Goal: Task Accomplishment & Management: Use online tool/utility

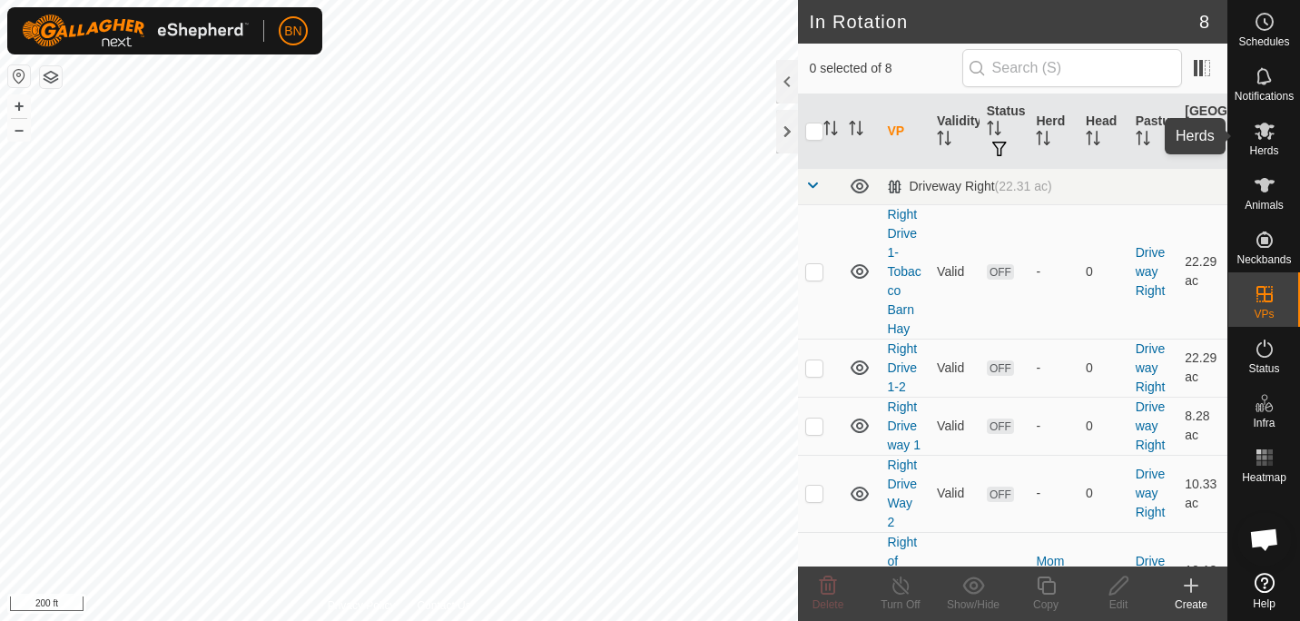
click at [1264, 137] on icon at bounding box center [1265, 131] width 22 height 22
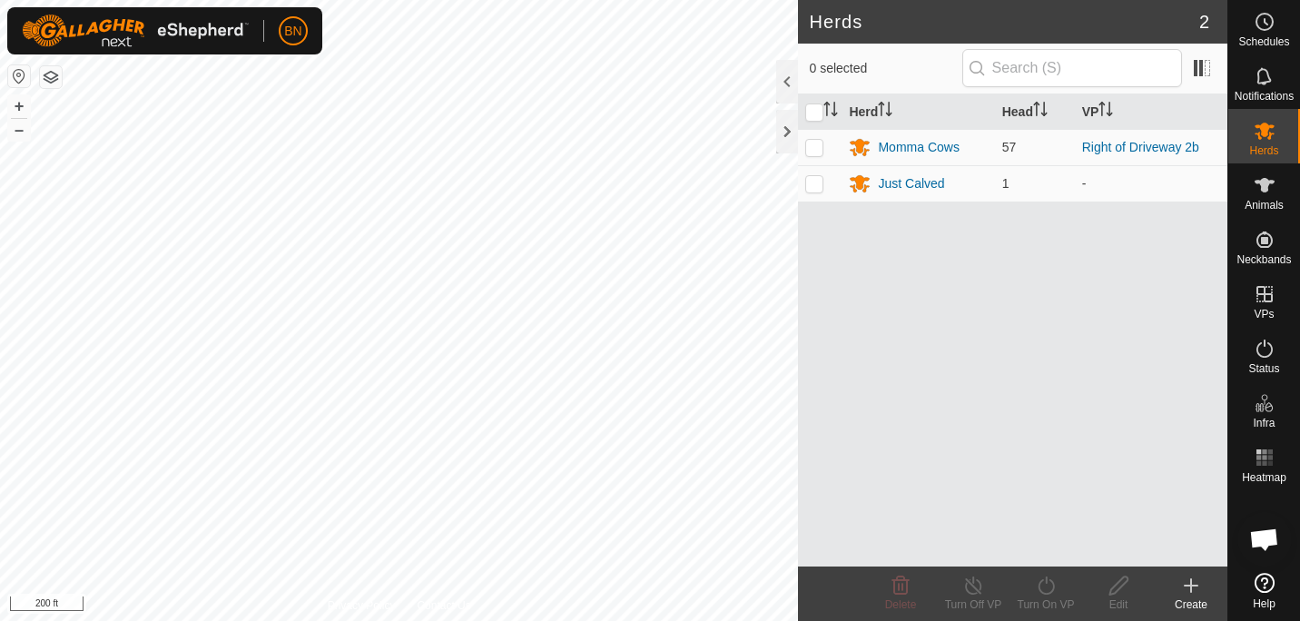
scroll to position [895, 0]
click at [814, 148] on p-checkbox at bounding box center [814, 147] width 18 height 15
checkbox input "true"
click at [1044, 578] on icon at bounding box center [1046, 586] width 23 height 22
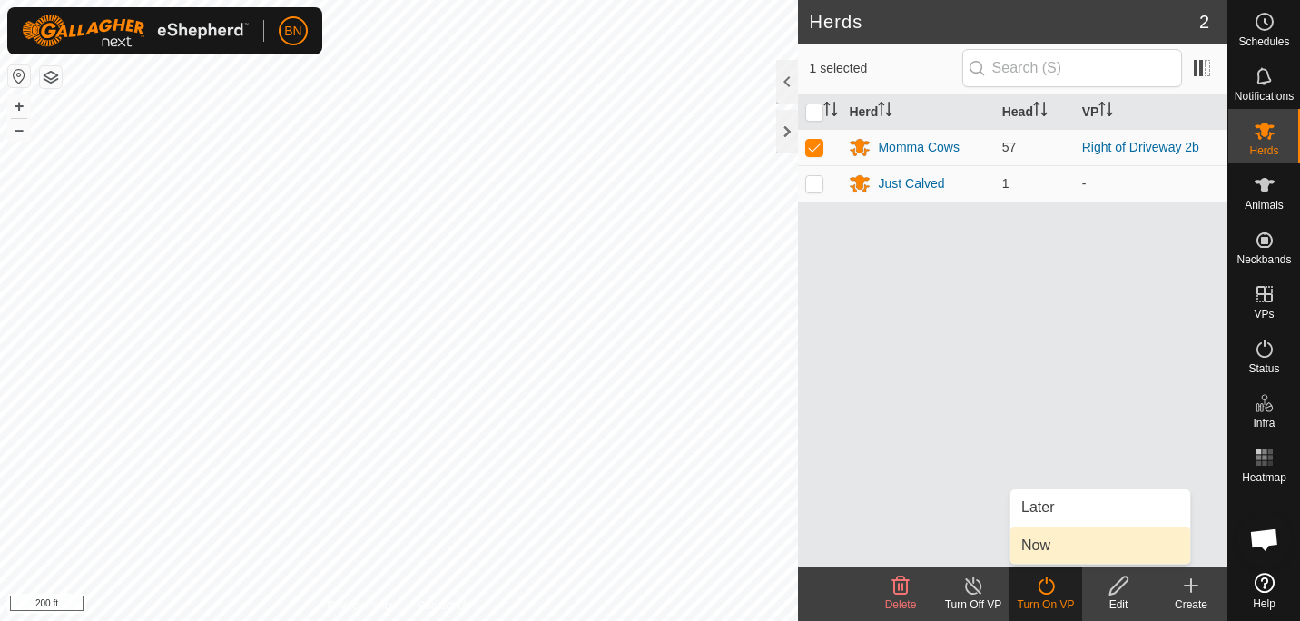
click at [1040, 538] on link "Now" at bounding box center [1101, 546] width 180 height 36
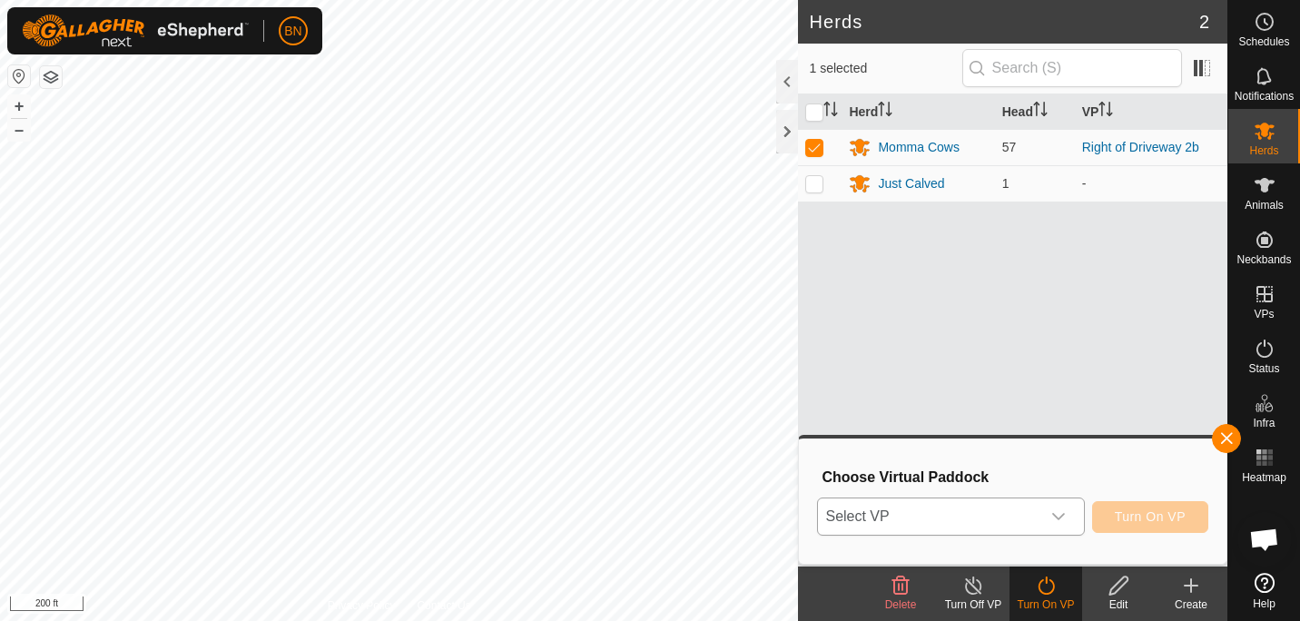
click at [1063, 517] on icon "dropdown trigger" at bounding box center [1058, 516] width 13 height 7
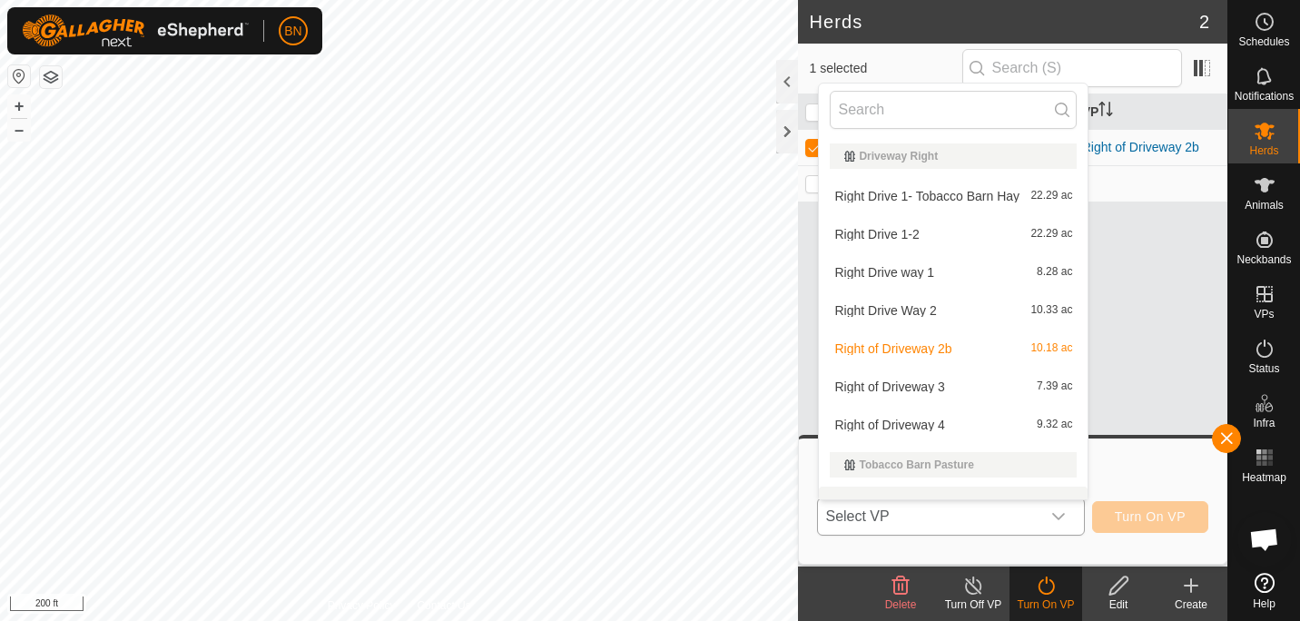
scroll to position [24, 0]
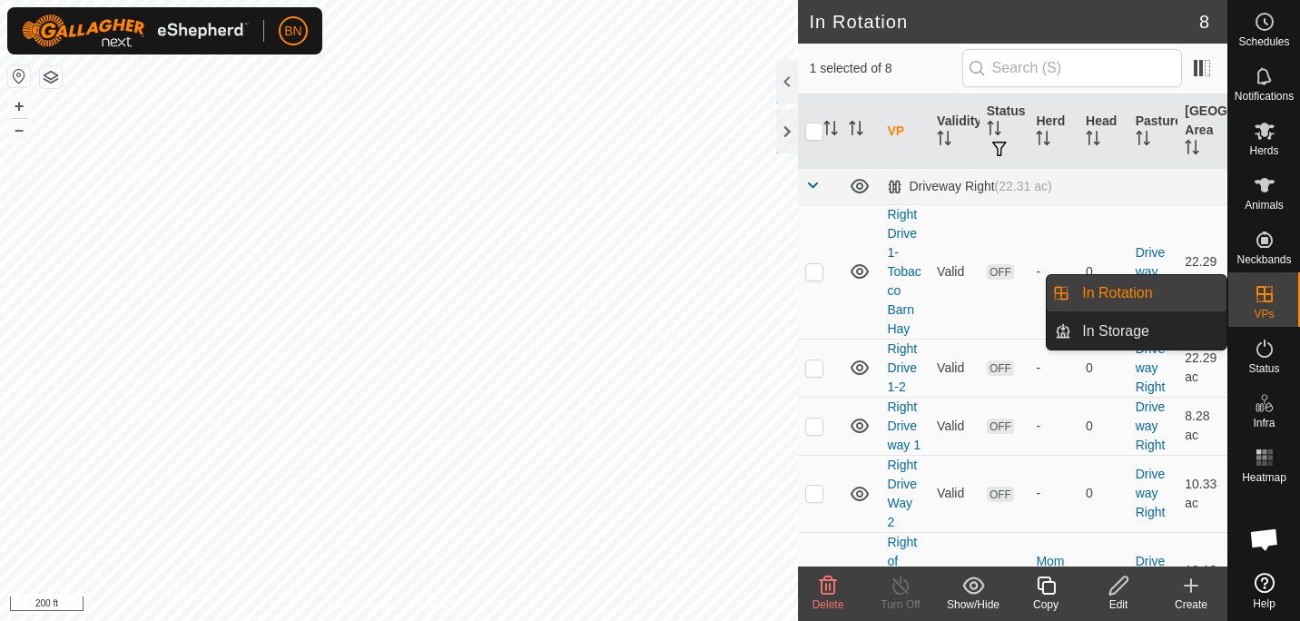
click at [1160, 294] on link "In Rotation" at bounding box center [1148, 293] width 155 height 36
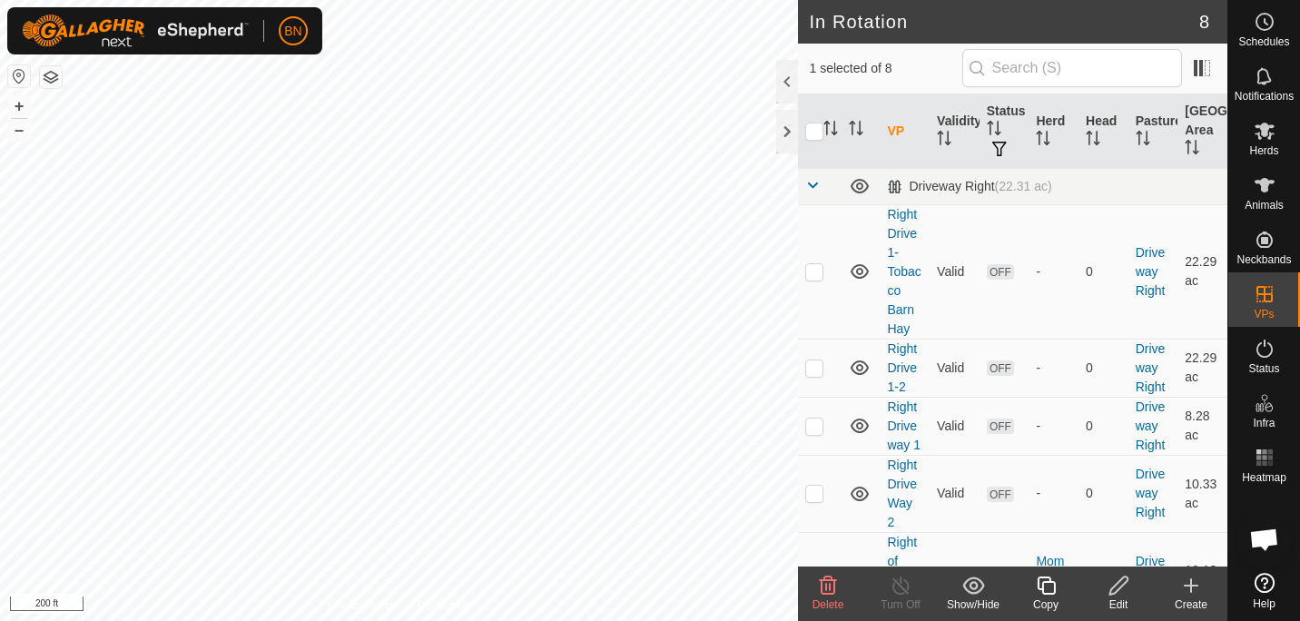
click at [1197, 580] on icon at bounding box center [1191, 586] width 22 height 22
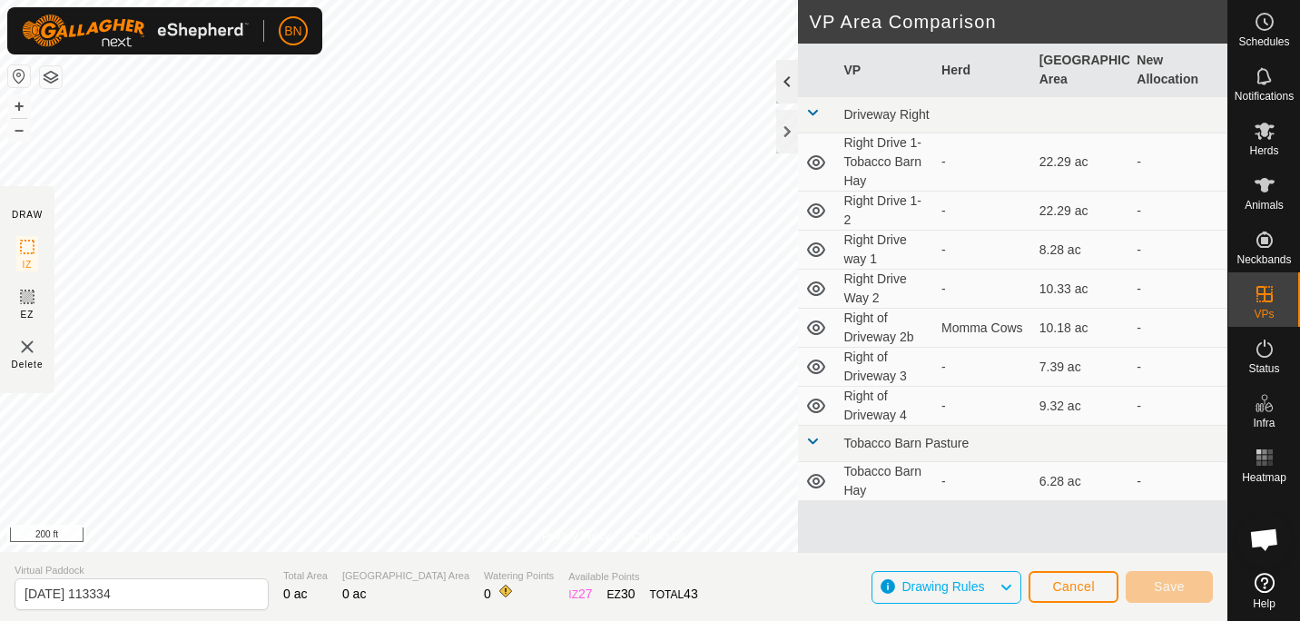
click at [785, 74] on div at bounding box center [787, 82] width 22 height 44
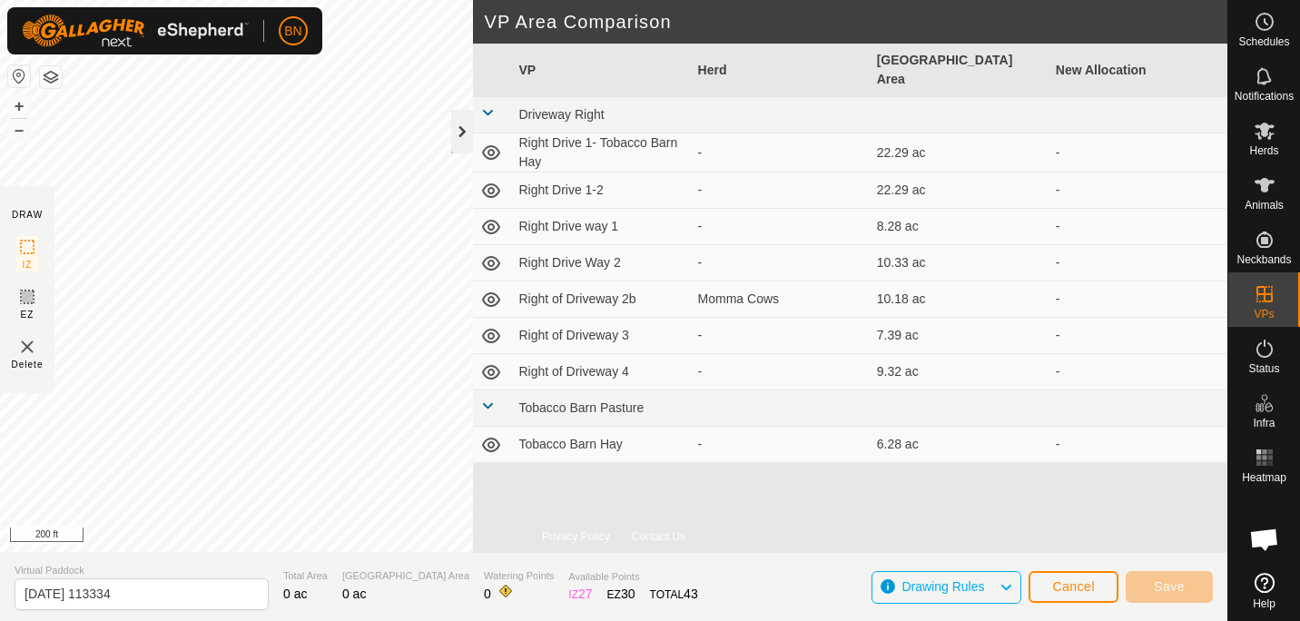
click at [464, 126] on div at bounding box center [462, 132] width 22 height 44
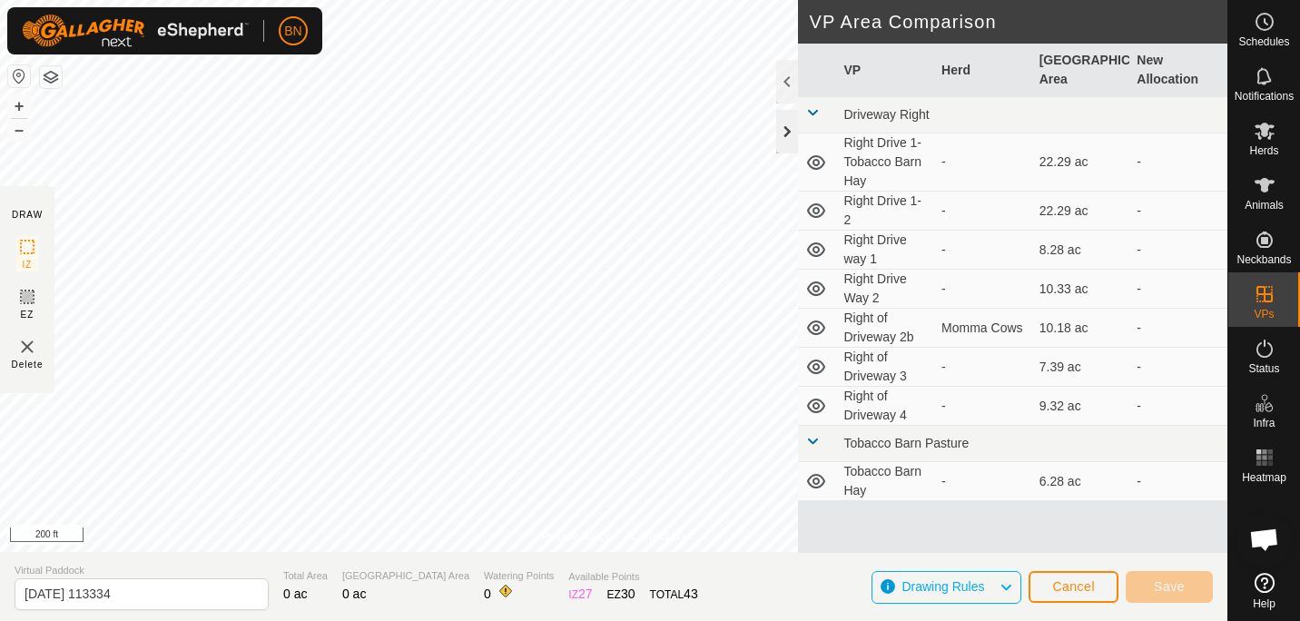
click at [789, 116] on div at bounding box center [787, 132] width 22 height 44
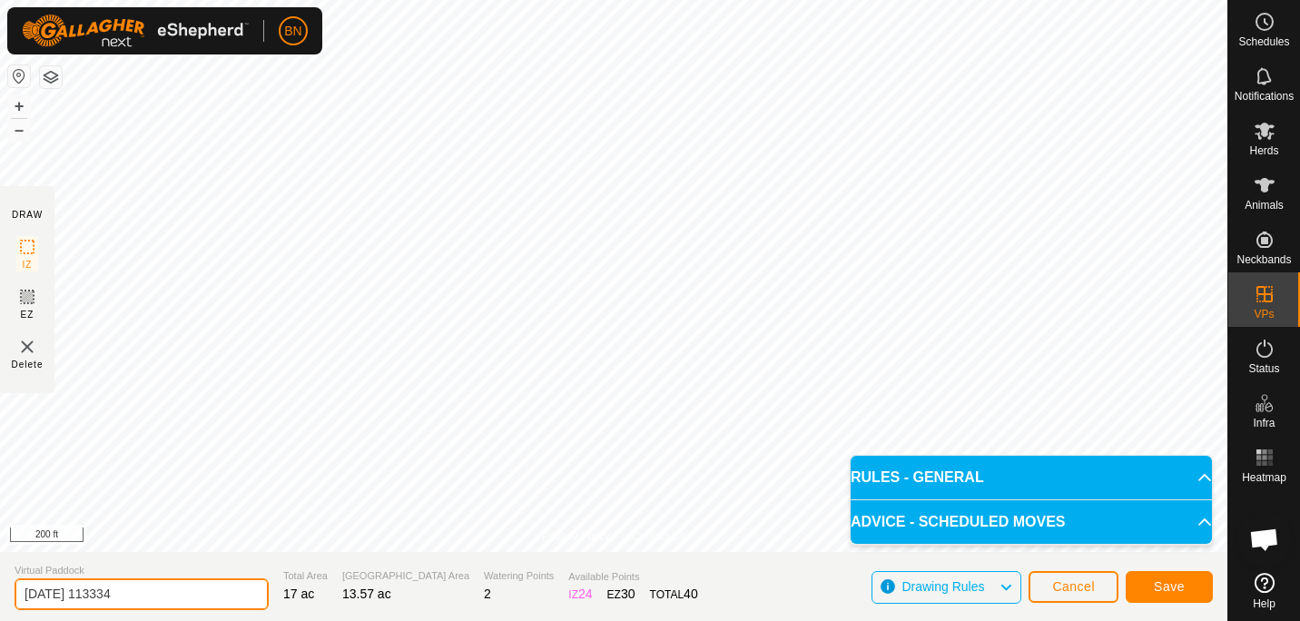
drag, startPoint x: 153, startPoint y: 597, endPoint x: -4, endPoint y: 614, distance: 158.0
click at [0, 614] on html "BN Schedules Notifications Herds Animals Neckbands VPs Status Infra Heatmap Hel…" at bounding box center [650, 310] width 1300 height 621
type input "R"
type input "Bank Barn 1-2"
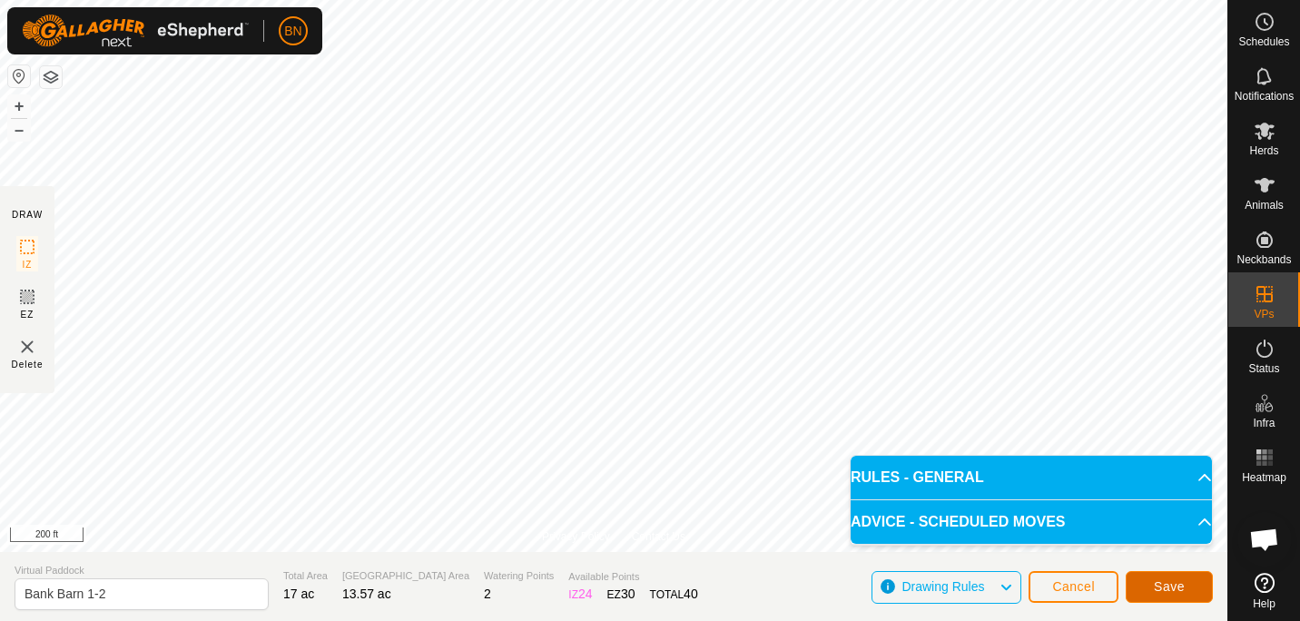
click at [1175, 585] on span "Save" at bounding box center [1169, 586] width 31 height 15
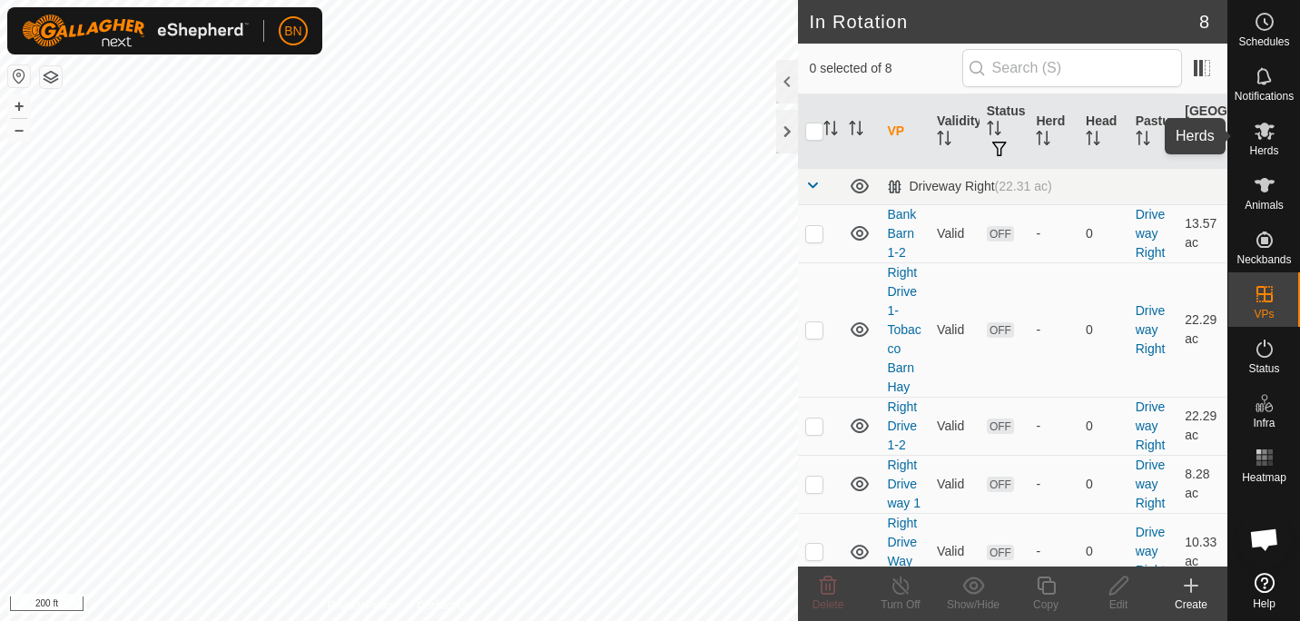
click at [1259, 145] on span "Herds" at bounding box center [1263, 150] width 29 height 11
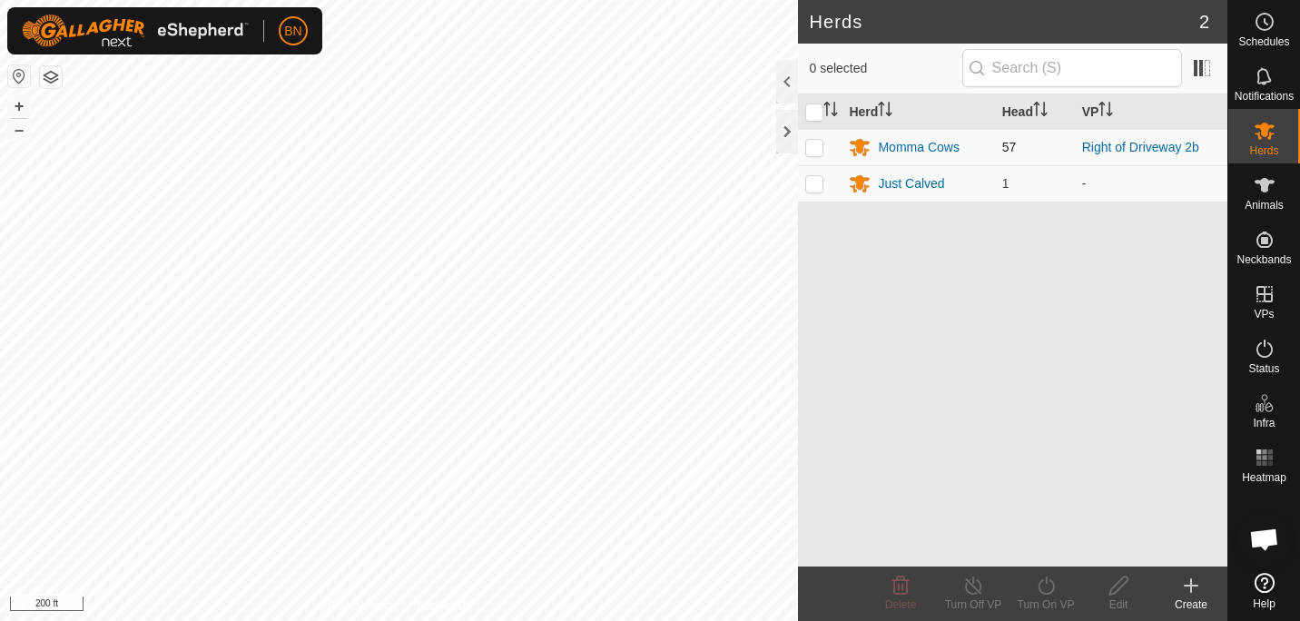
click at [813, 137] on td at bounding box center [820, 147] width 44 height 36
checkbox input "true"
click at [1050, 587] on icon at bounding box center [1046, 586] width 23 height 22
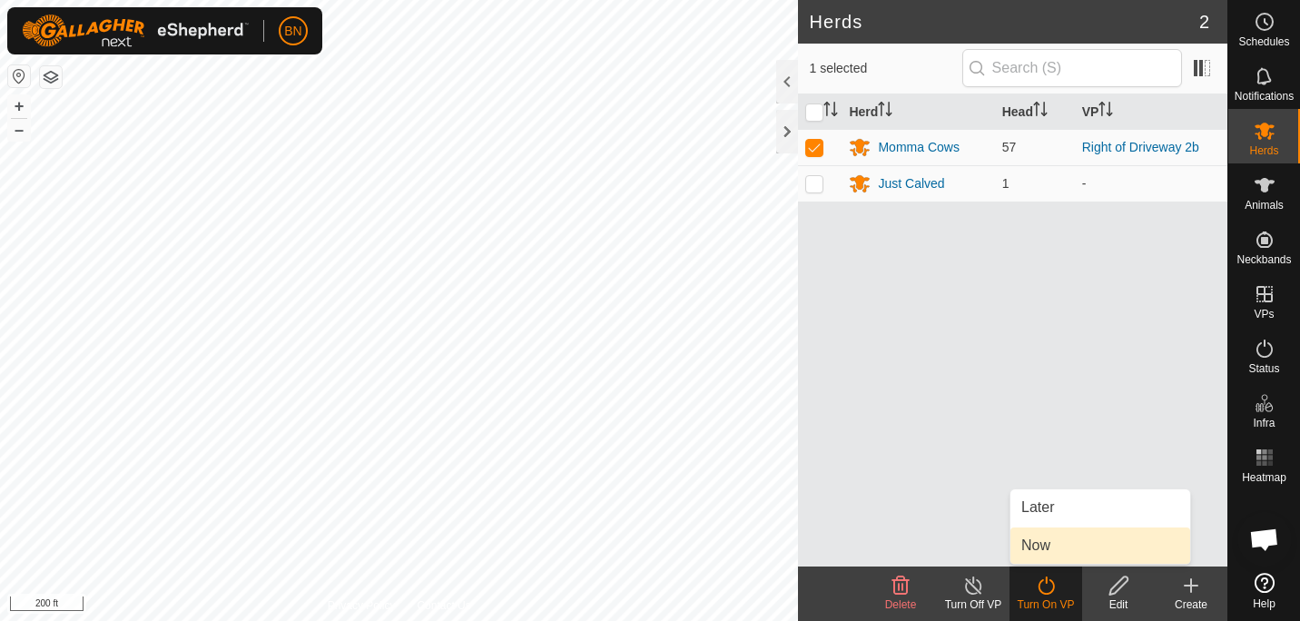
click at [1060, 539] on link "Now" at bounding box center [1101, 546] width 180 height 36
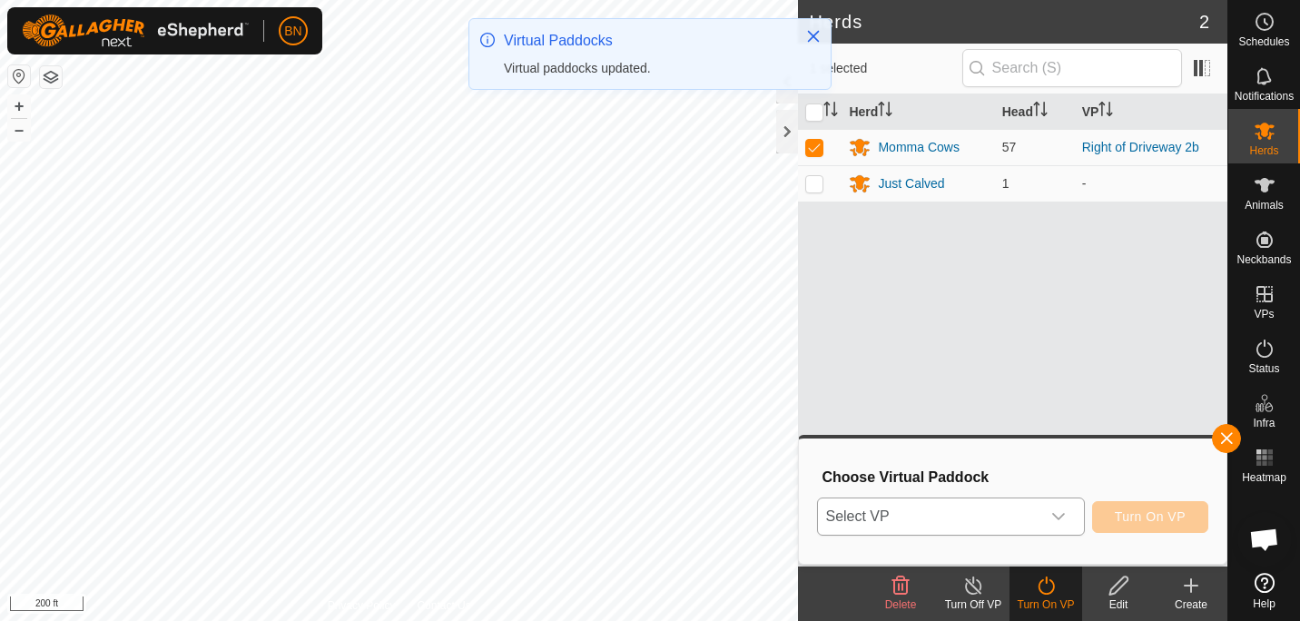
click at [1069, 510] on div "dropdown trigger" at bounding box center [1058, 516] width 36 height 36
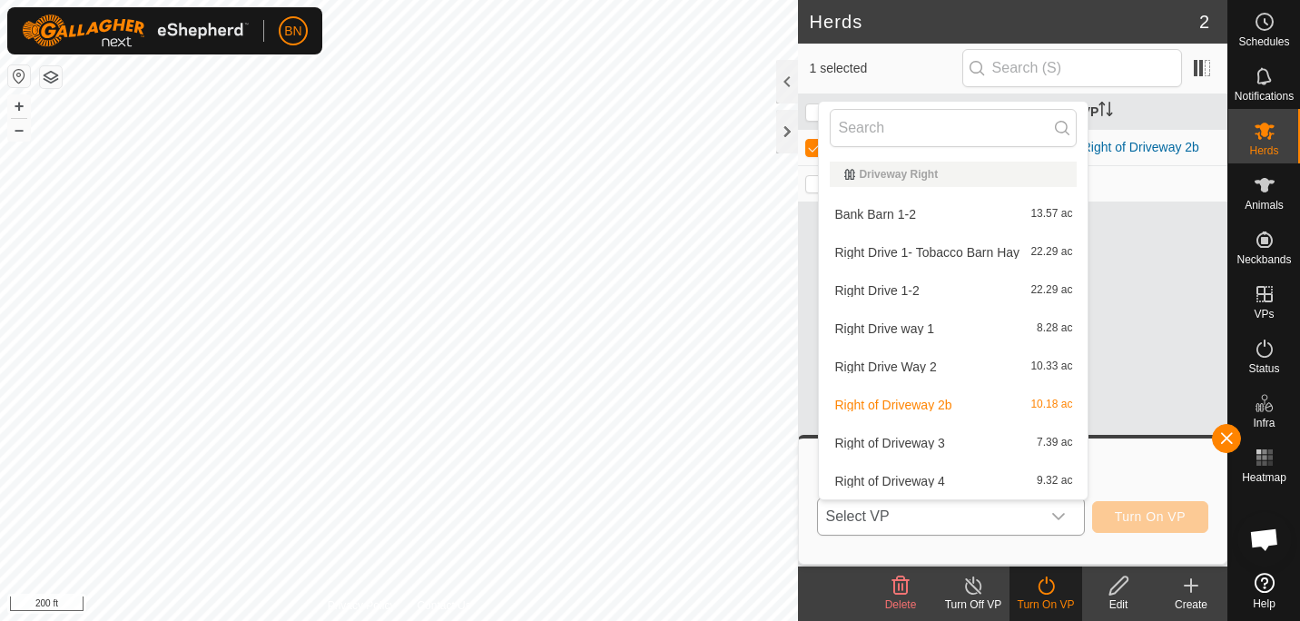
click at [930, 218] on li "Bank Barn 1-2 13.57 ac" at bounding box center [953, 214] width 269 height 36
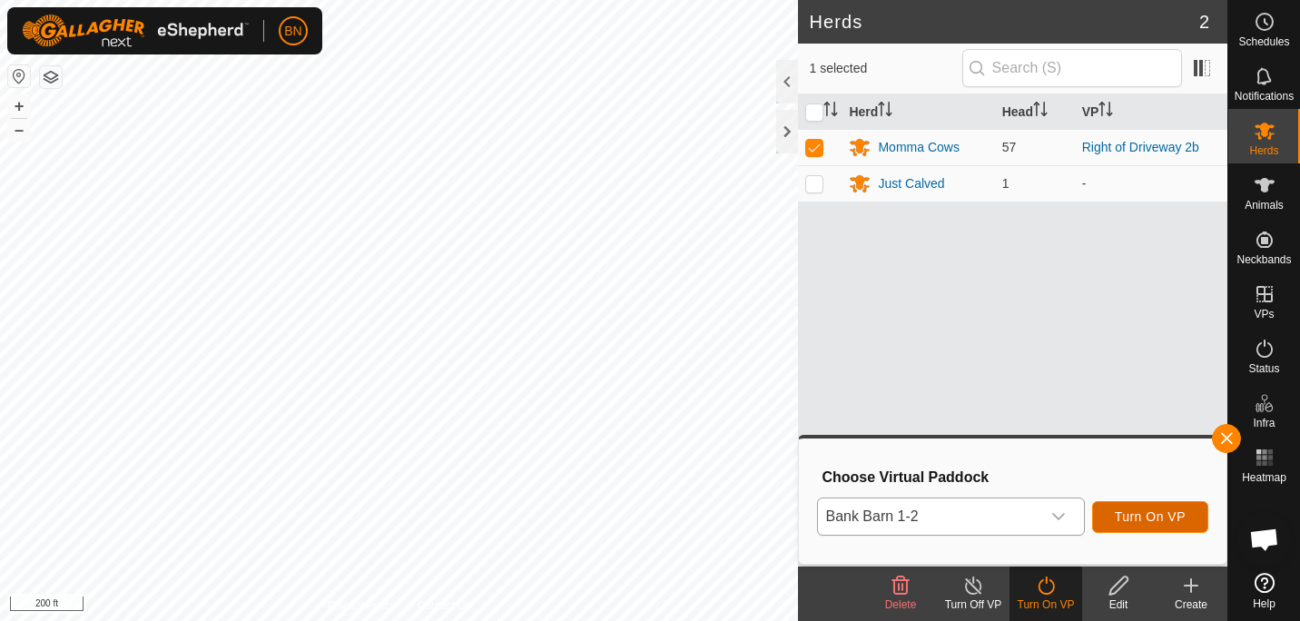
click at [1166, 507] on button "Turn On VP" at bounding box center [1150, 517] width 116 height 32
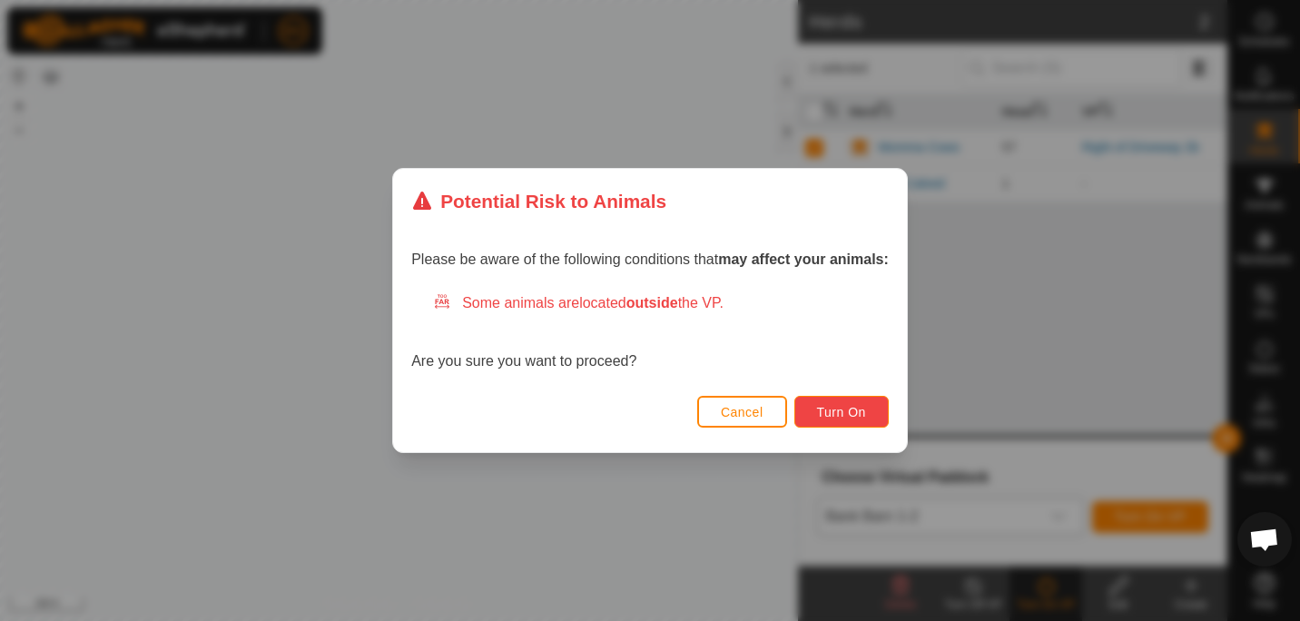
click at [875, 416] on button "Turn On" at bounding box center [841, 412] width 94 height 32
